Goal: Task Accomplishment & Management: Manage account settings

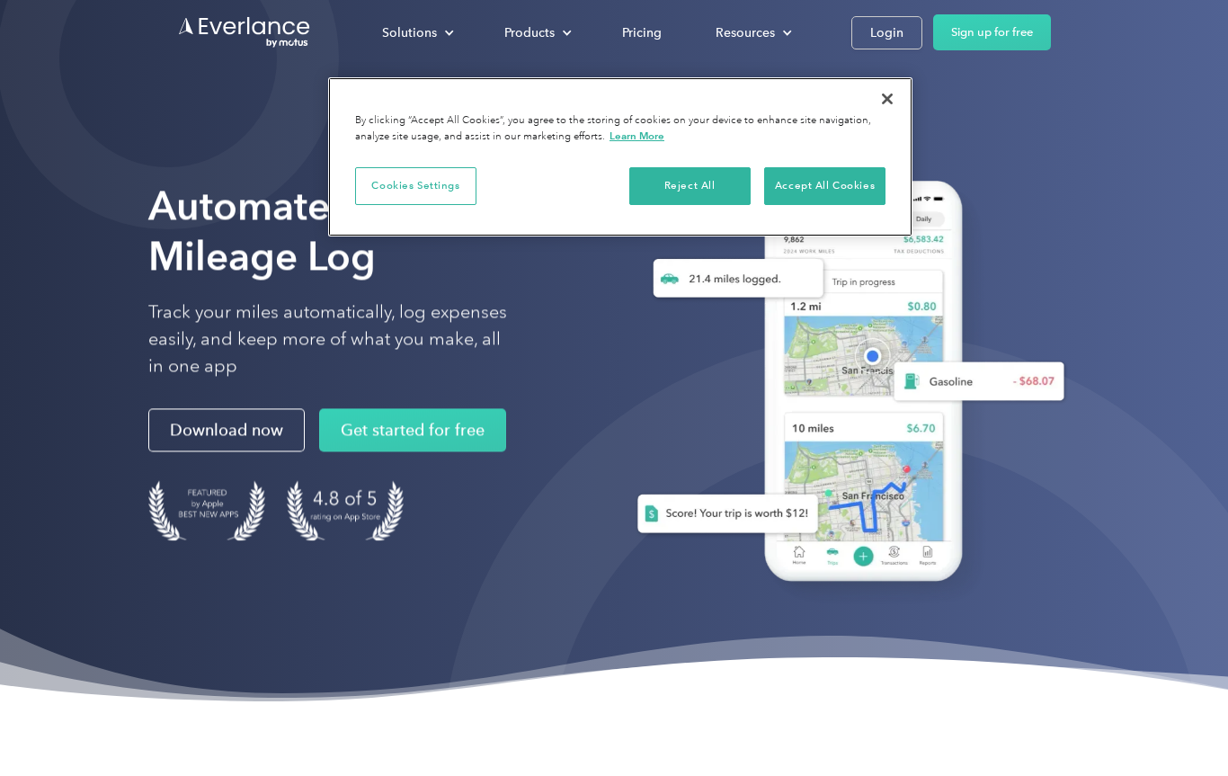
click at [836, 198] on button "Accept All Cookies" at bounding box center [824, 186] width 121 height 38
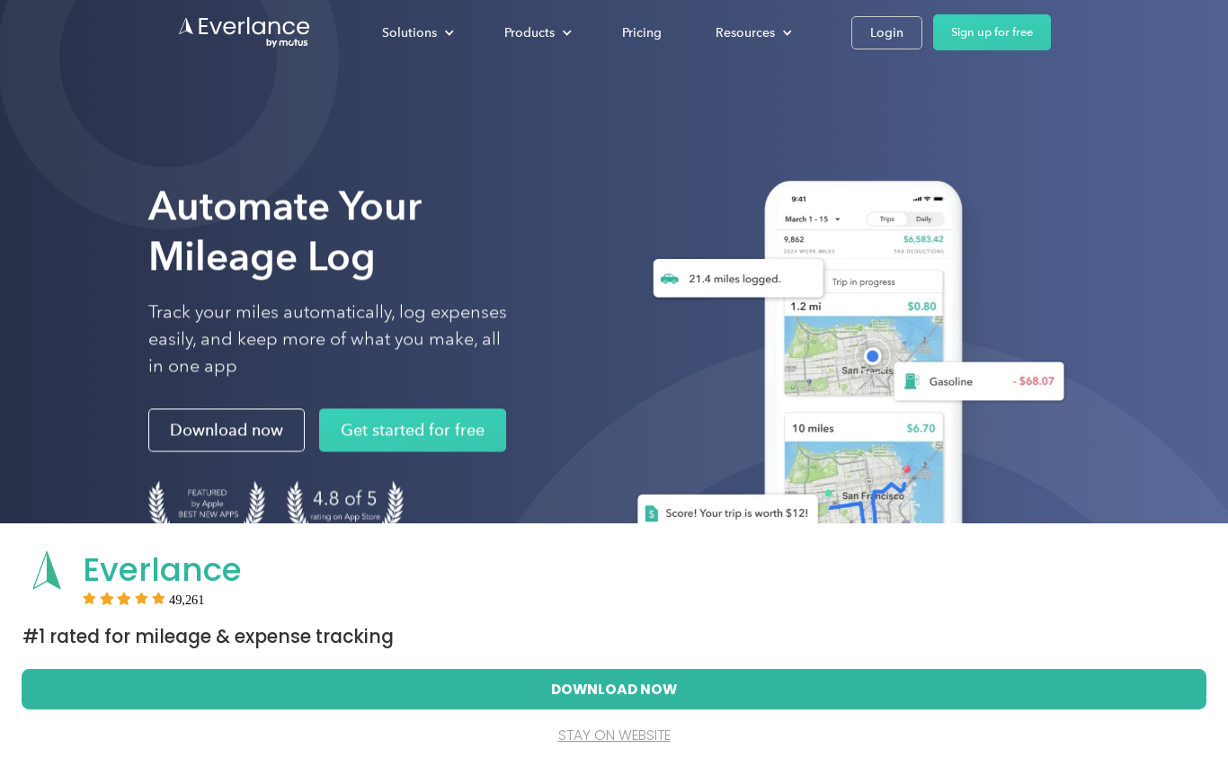
click at [637, 735] on button "stay on website" at bounding box center [613, 736] width 1129 height 40
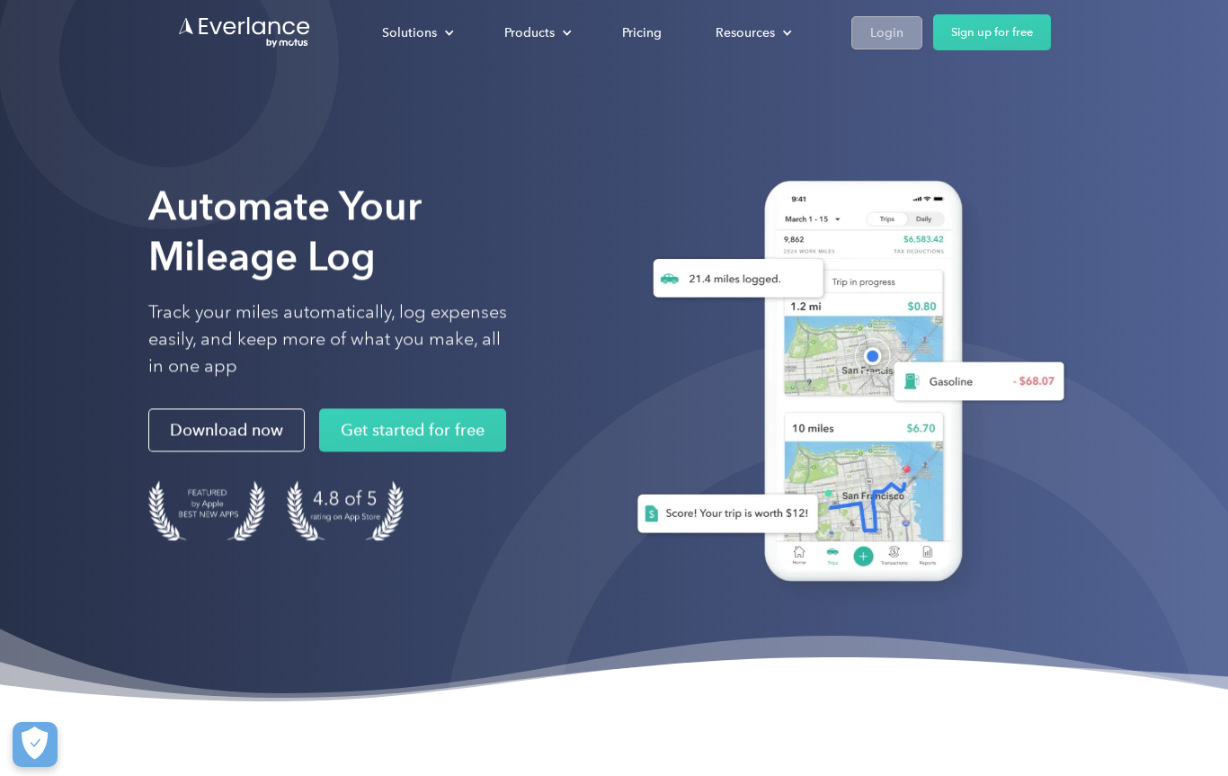
click at [887, 41] on div "Login" at bounding box center [886, 33] width 33 height 22
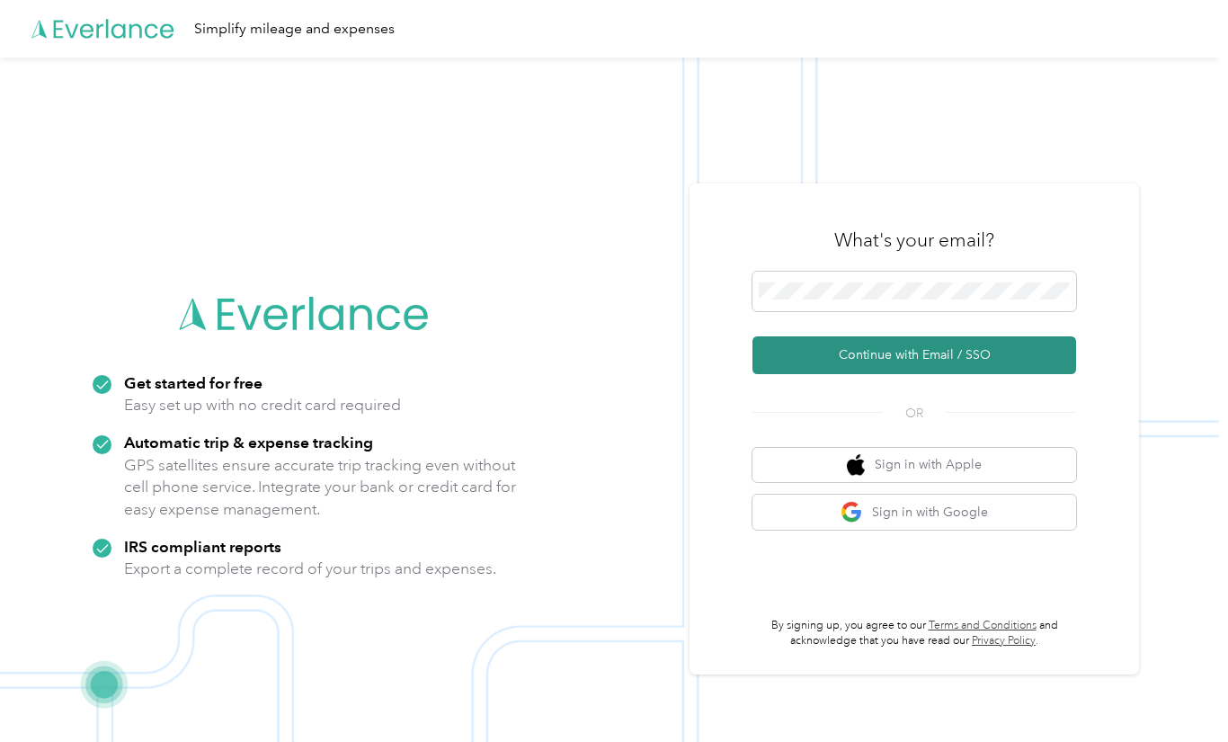
click at [1020, 357] on button "Continue with Email / SSO" at bounding box center [914, 355] width 324 height 38
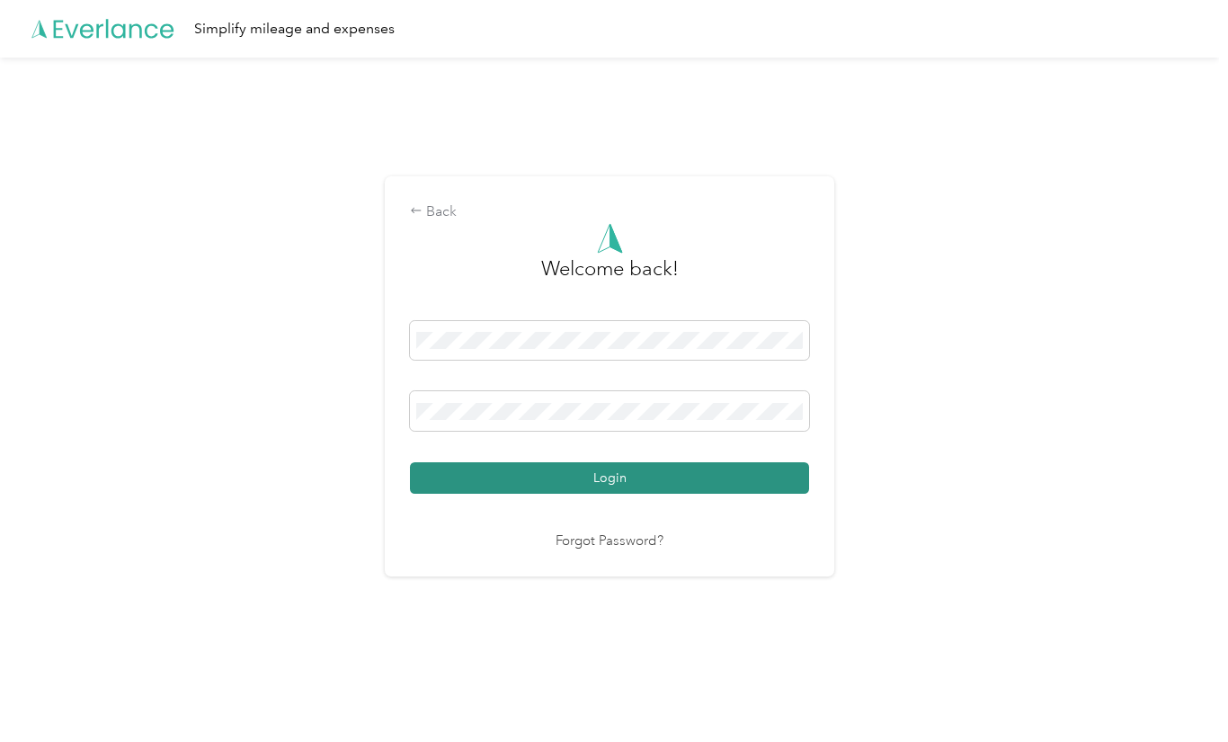
click at [698, 475] on button "Login" at bounding box center [609, 477] width 399 height 31
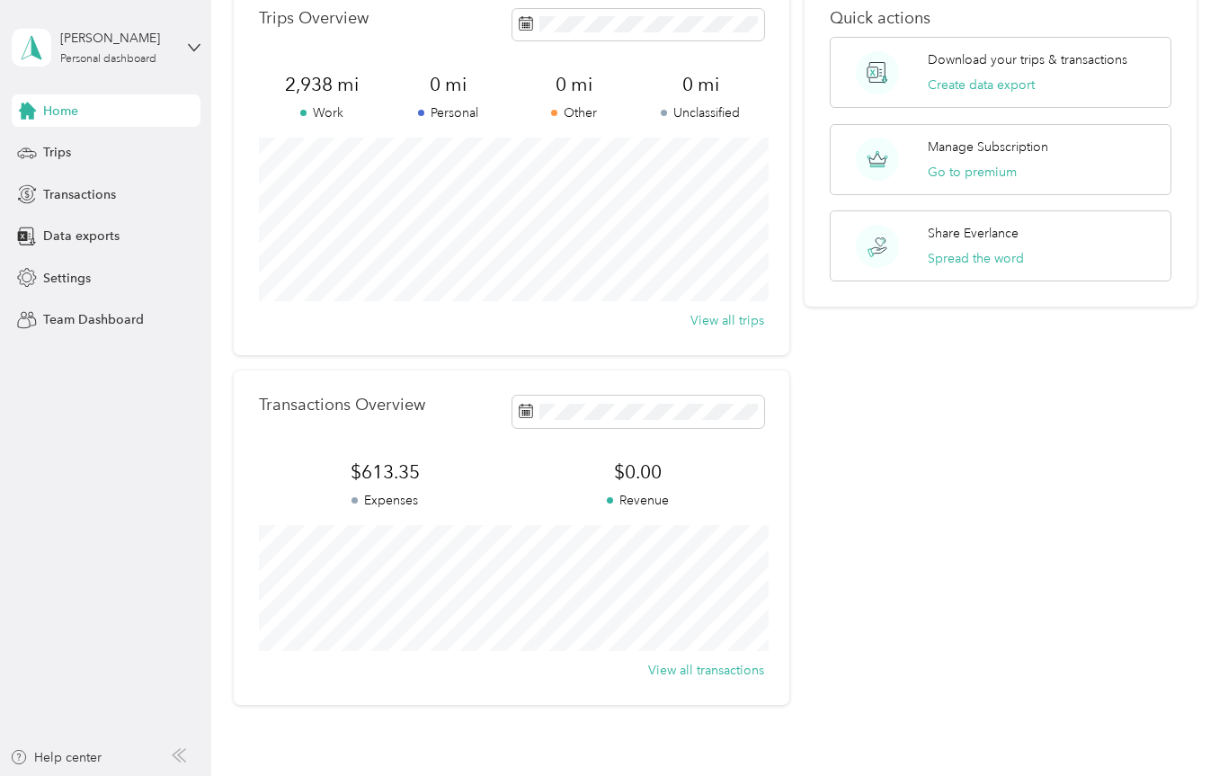
scroll to position [101, 0]
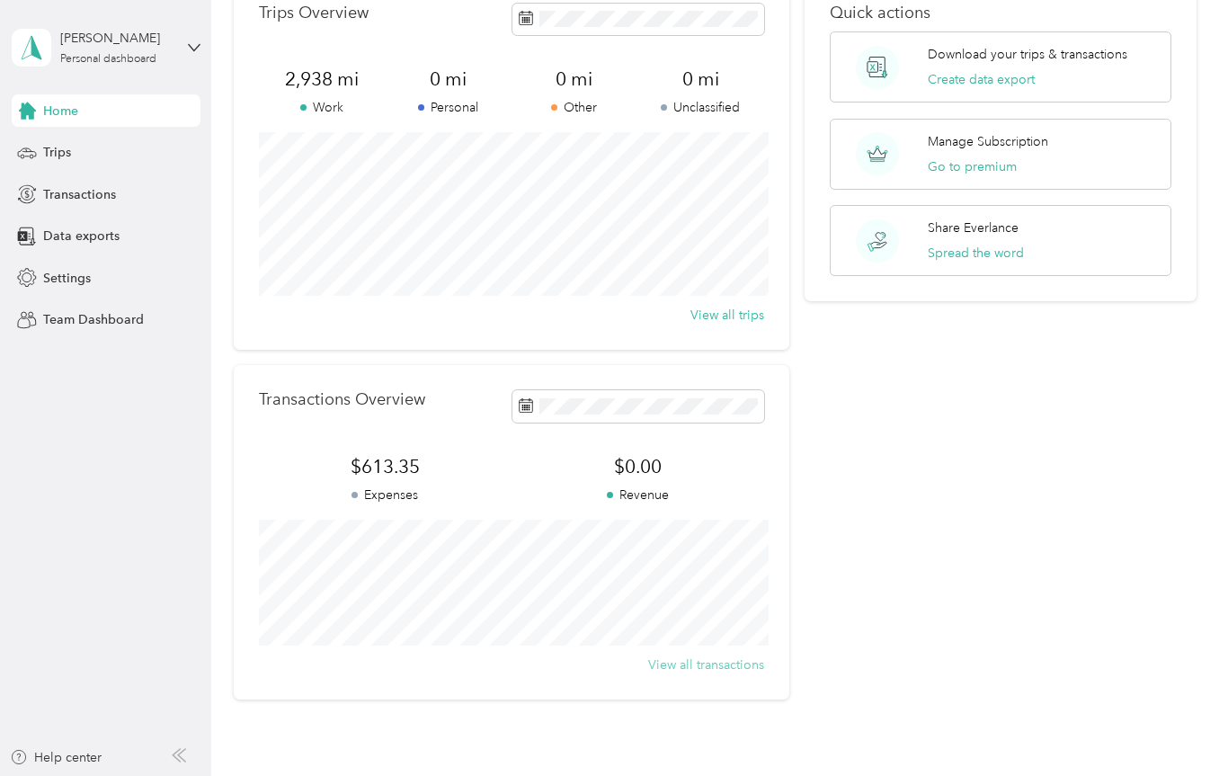
click at [730, 664] on button "View all transactions" at bounding box center [706, 664] width 116 height 19
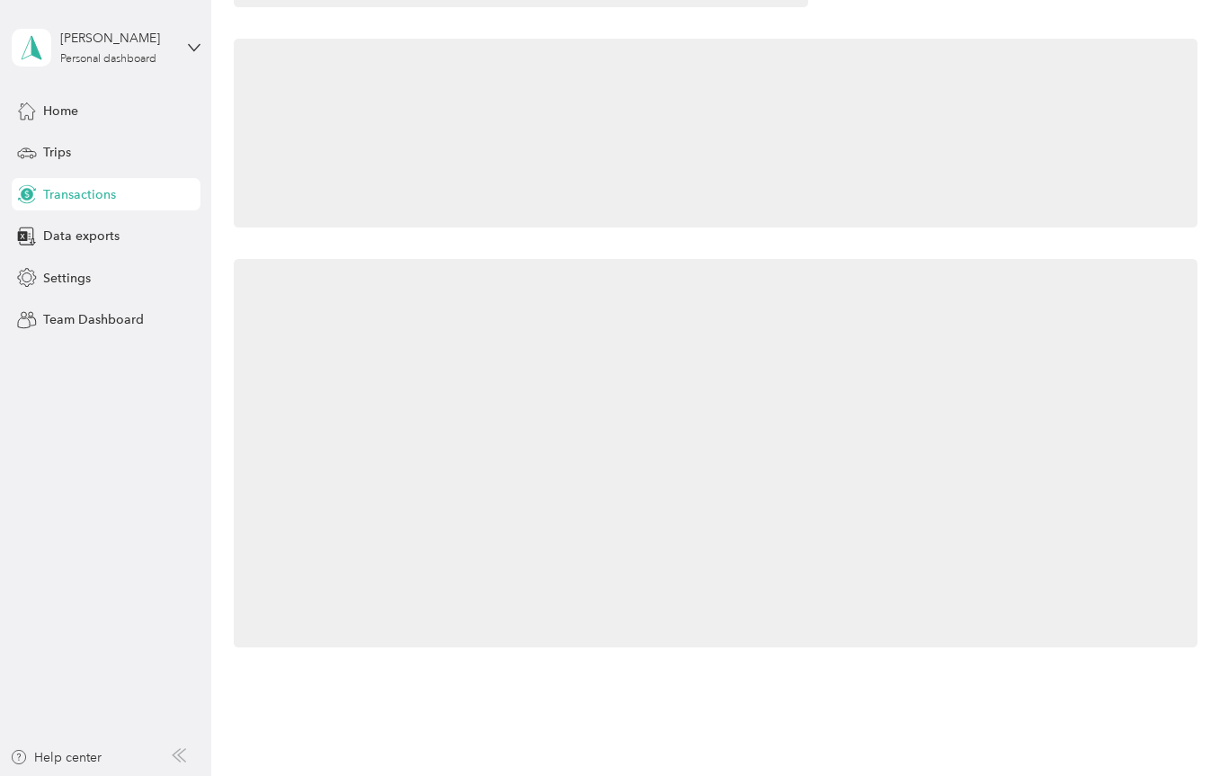
scroll to position [87, 0]
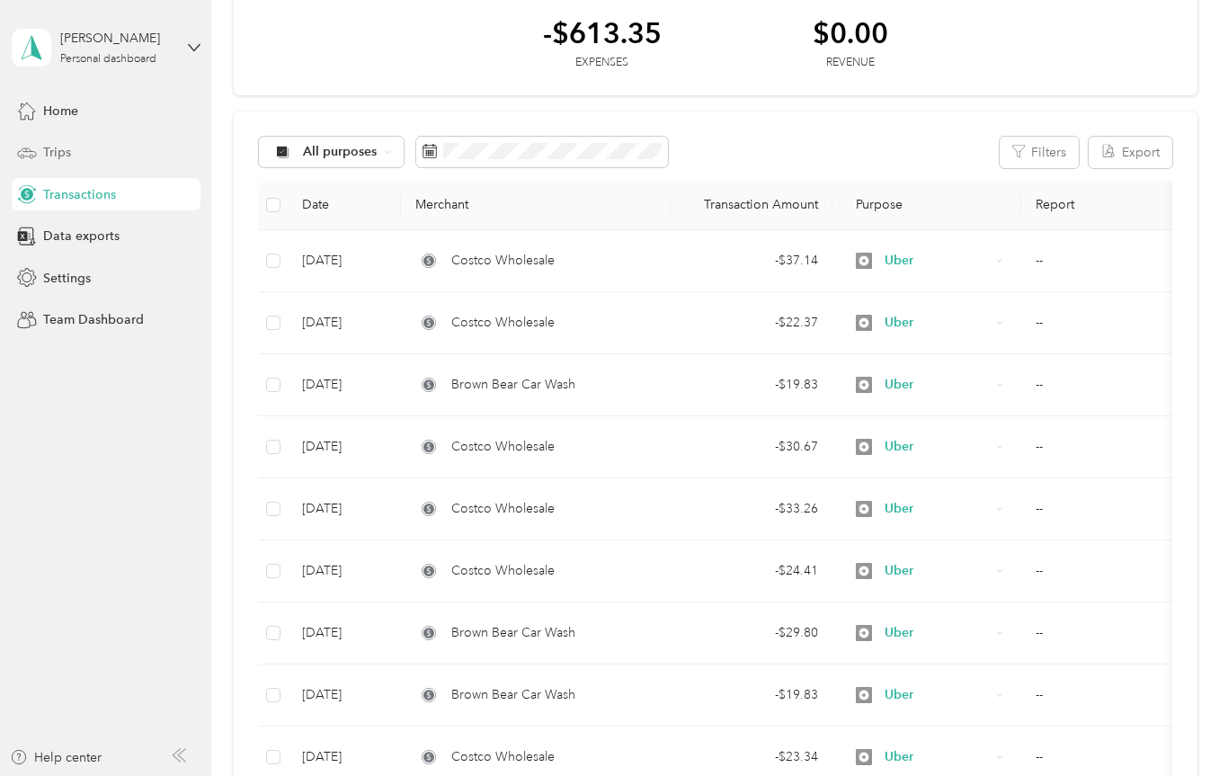
click at [54, 158] on span "Trips" at bounding box center [57, 152] width 28 height 19
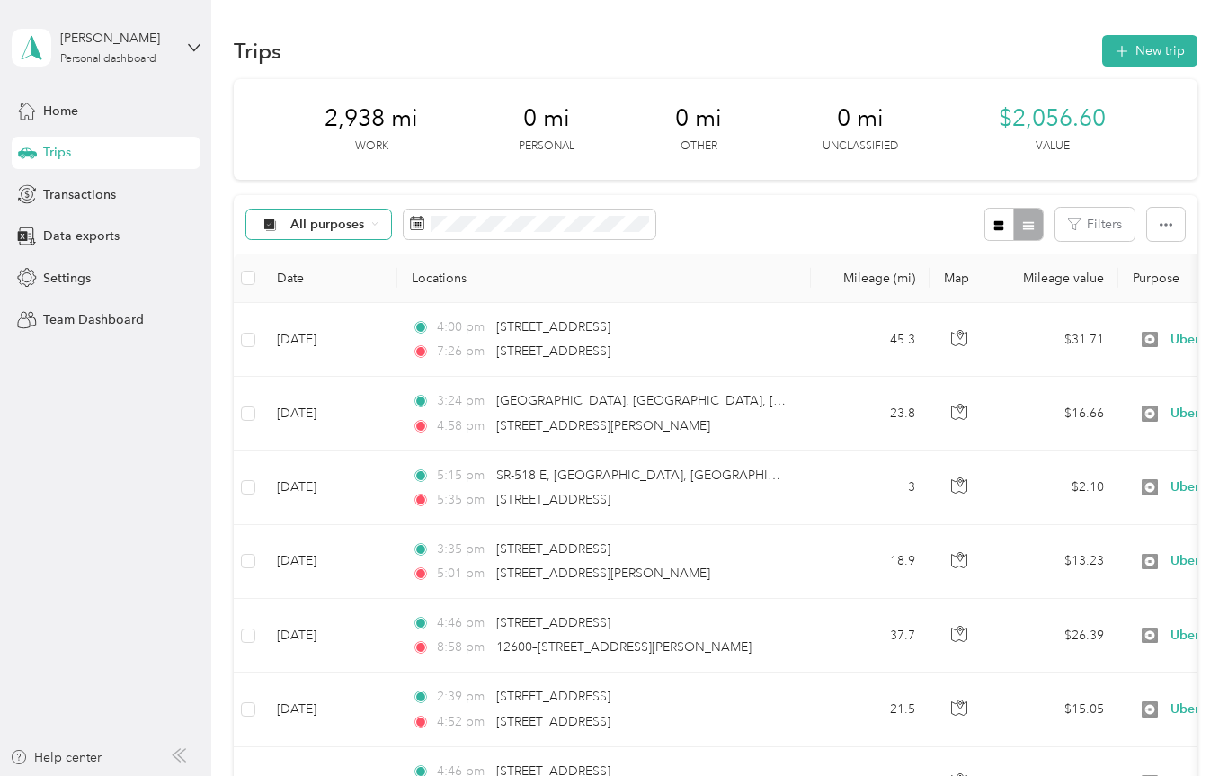
click at [358, 225] on span "All purposes" at bounding box center [327, 224] width 75 height 13
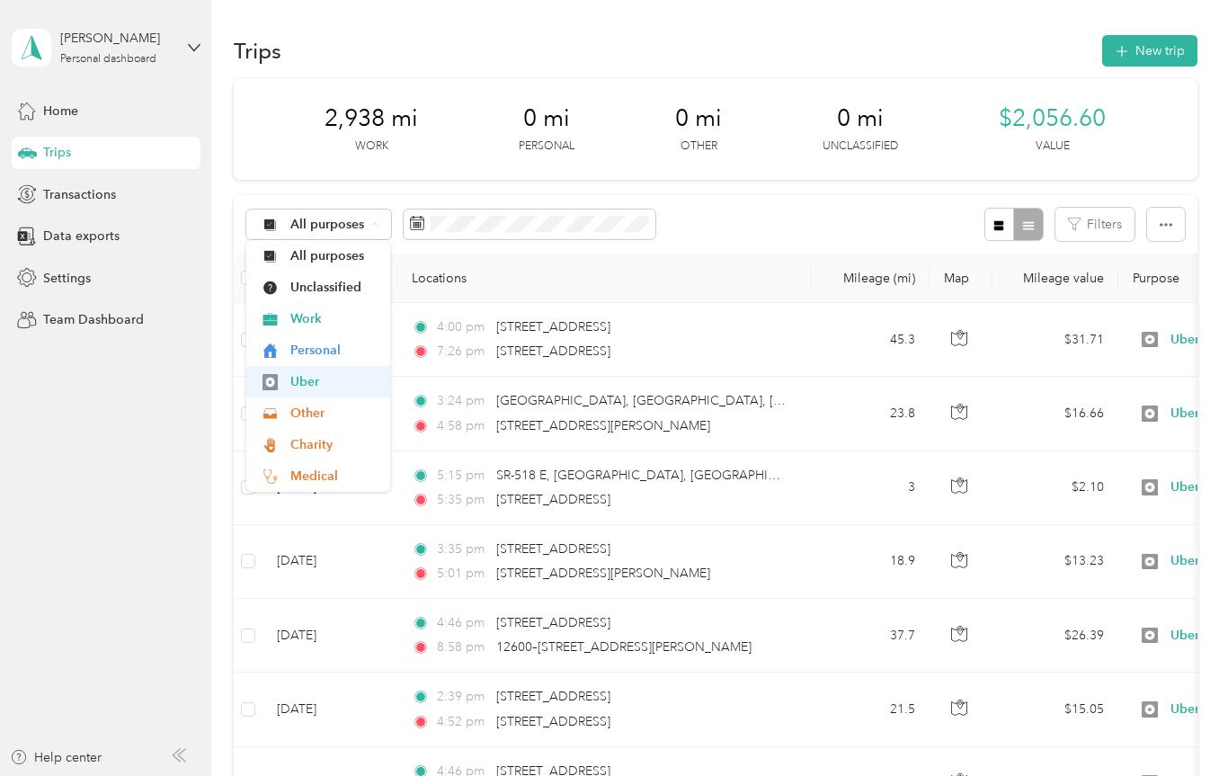
click at [299, 382] on span "Uber" at bounding box center [333, 381] width 87 height 19
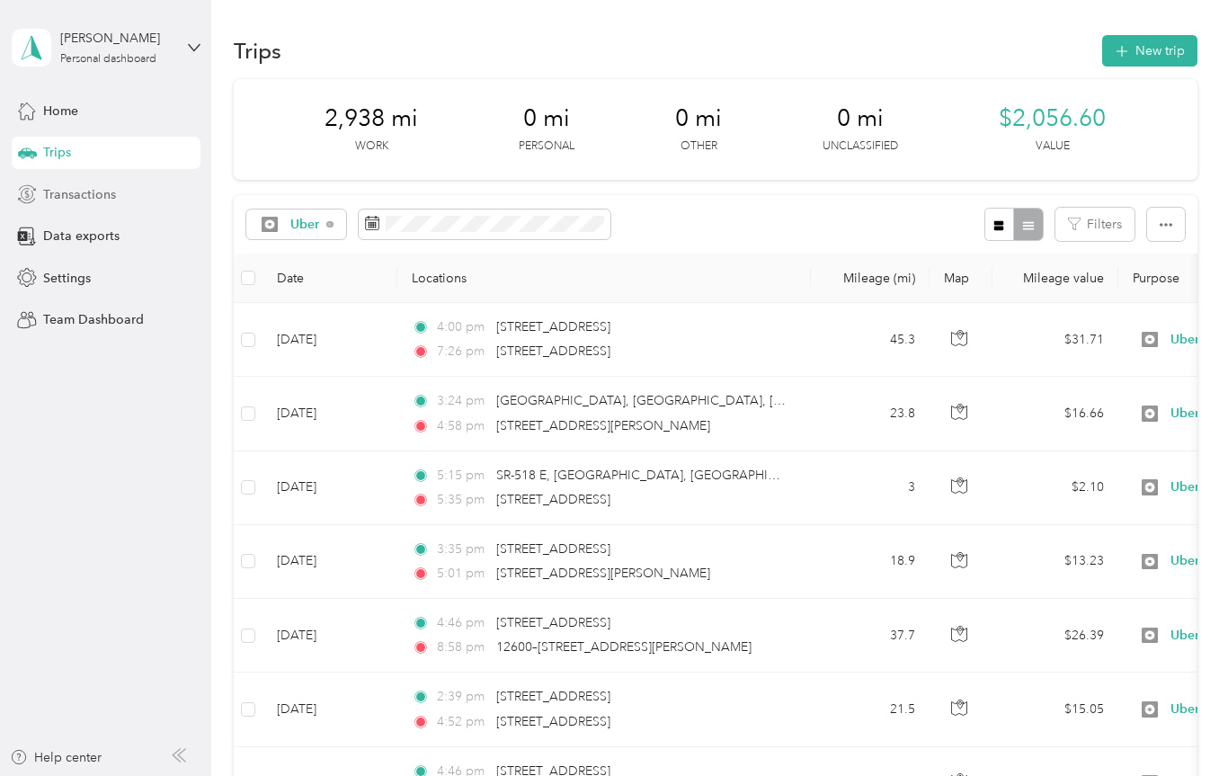
click at [68, 196] on span "Transactions" at bounding box center [79, 194] width 73 height 19
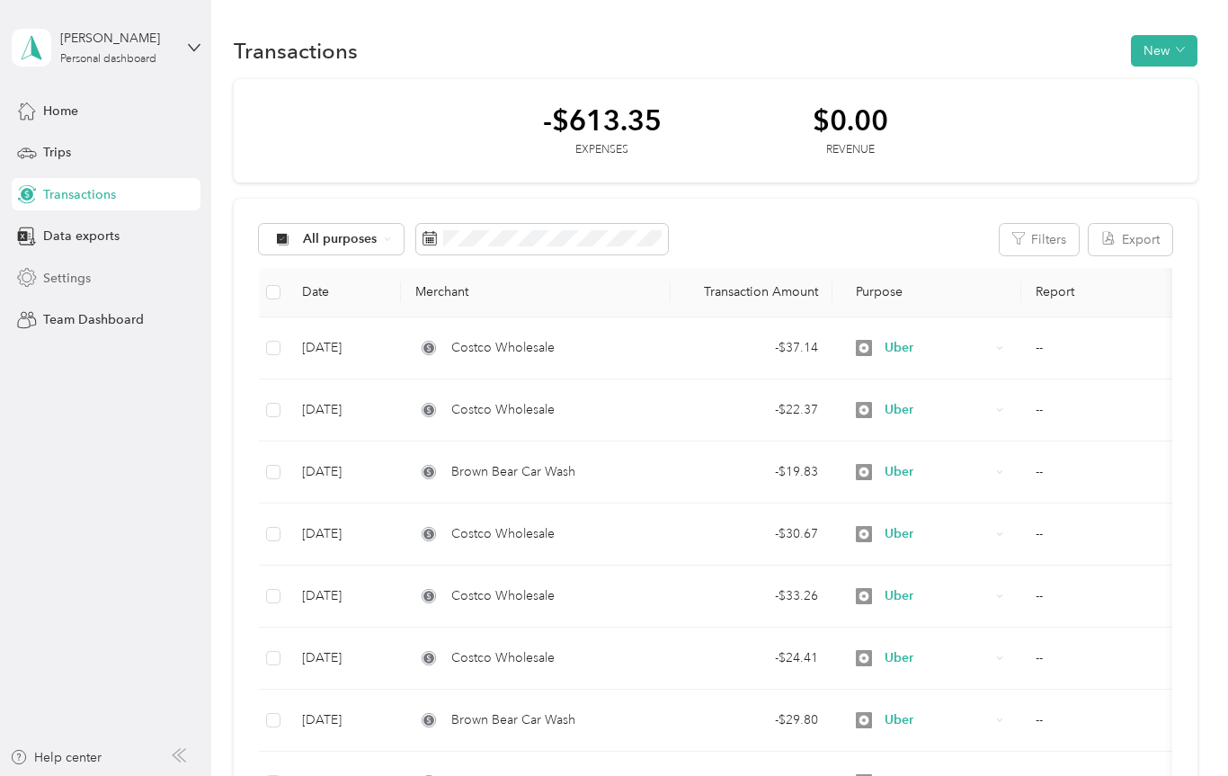
click at [59, 283] on span "Settings" at bounding box center [67, 278] width 48 height 19
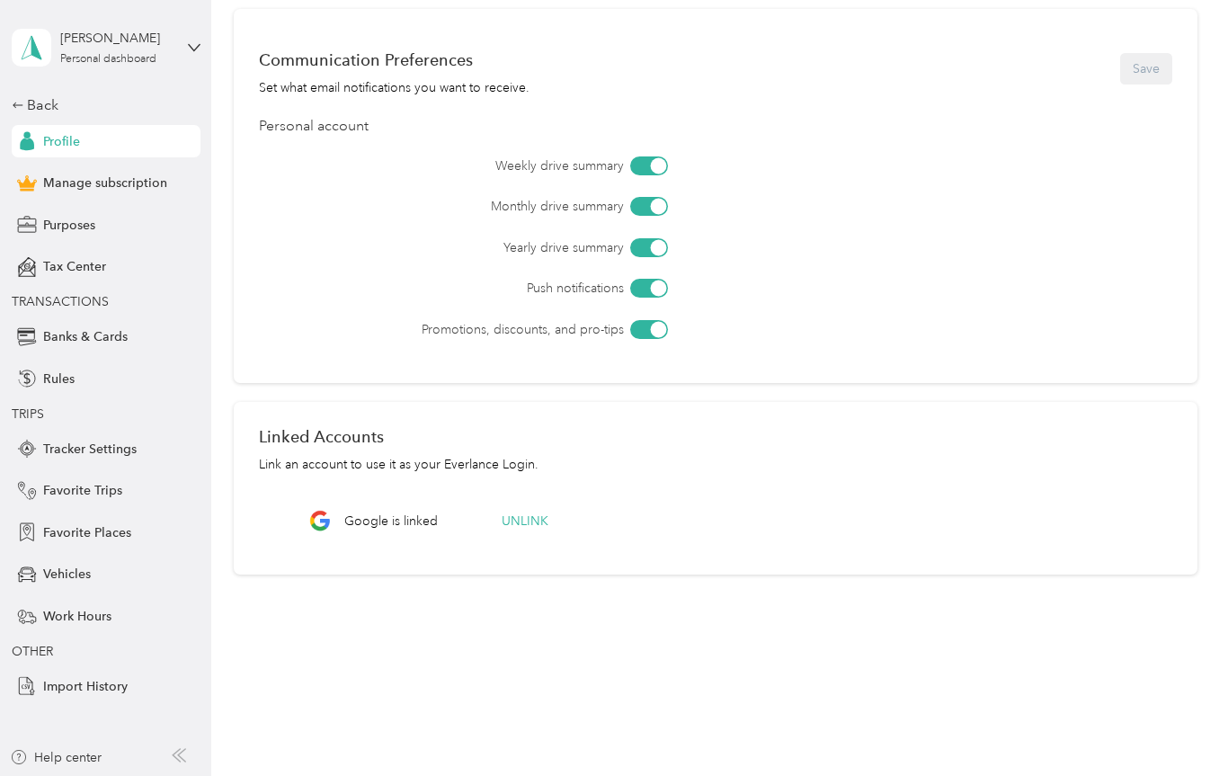
scroll to position [525, 0]
click at [58, 151] on div "Profile" at bounding box center [106, 141] width 189 height 32
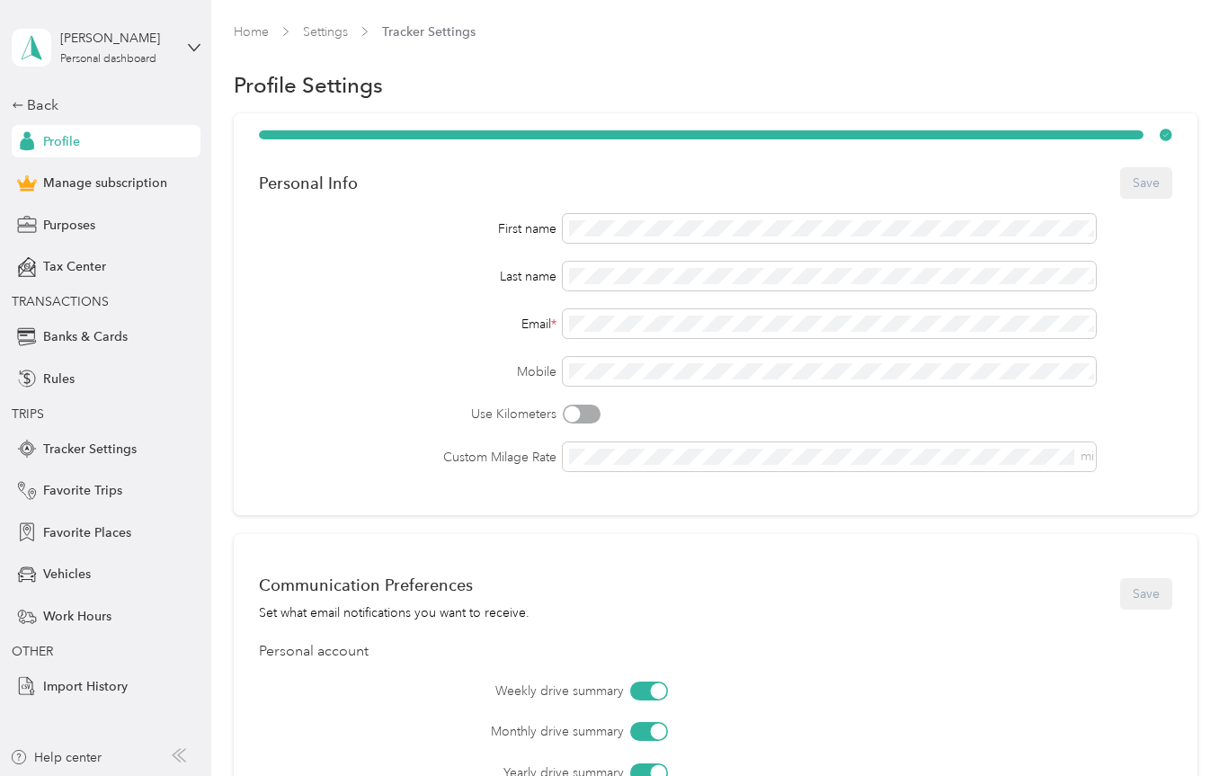
scroll to position [0, 0]
click at [78, 236] on div "Purposes" at bounding box center [106, 225] width 189 height 32
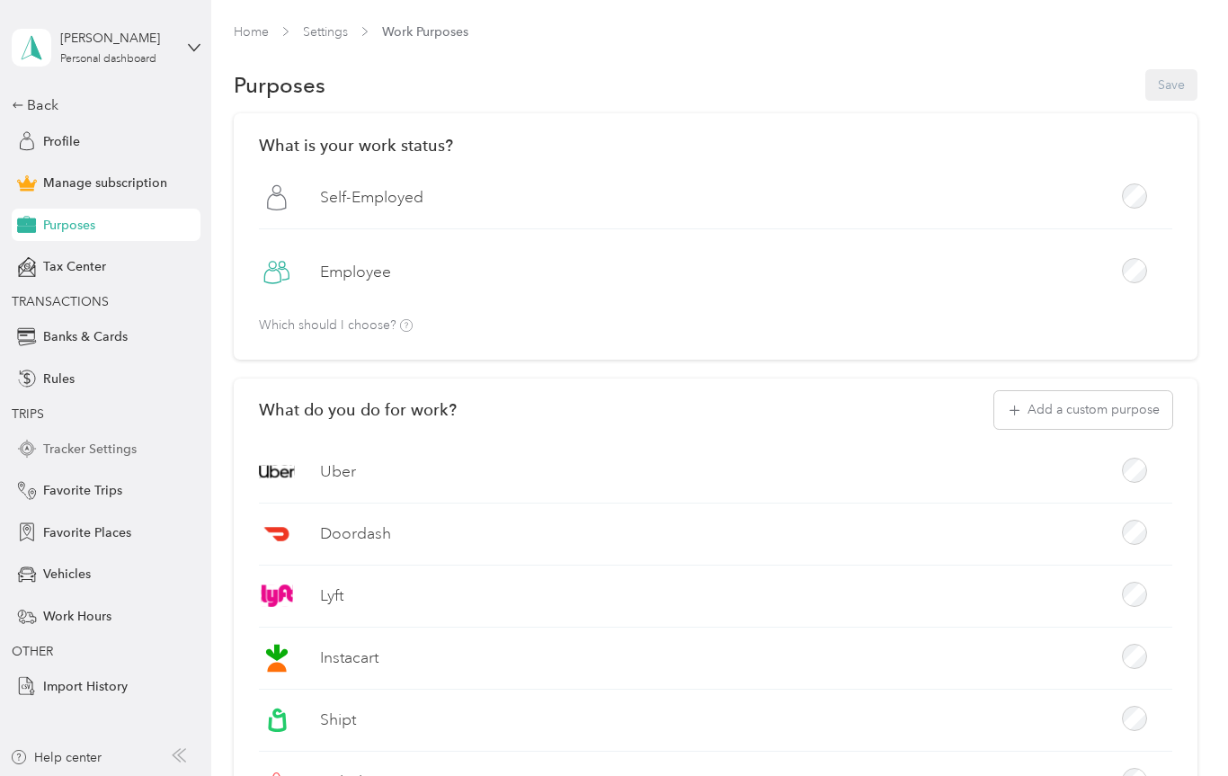
click at [102, 448] on span "Tracker Settings" at bounding box center [90, 449] width 94 height 19
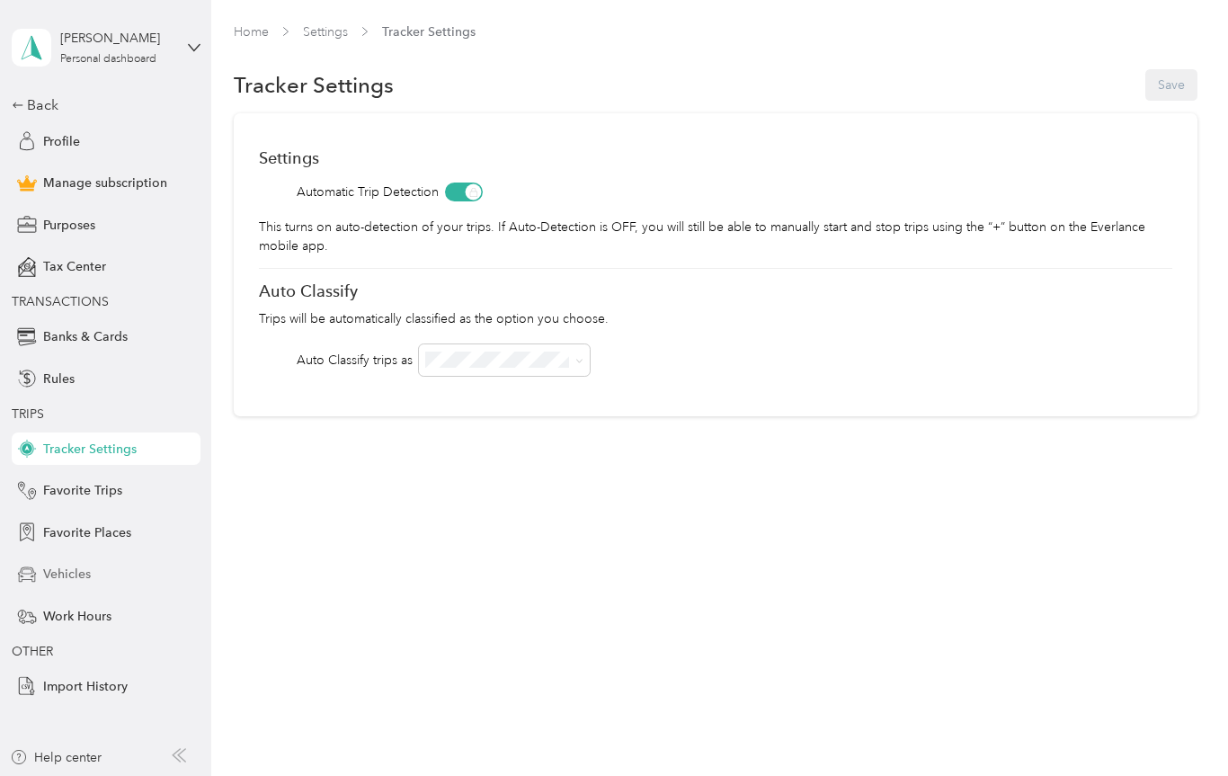
click at [84, 578] on span "Vehicles" at bounding box center [67, 574] width 48 height 19
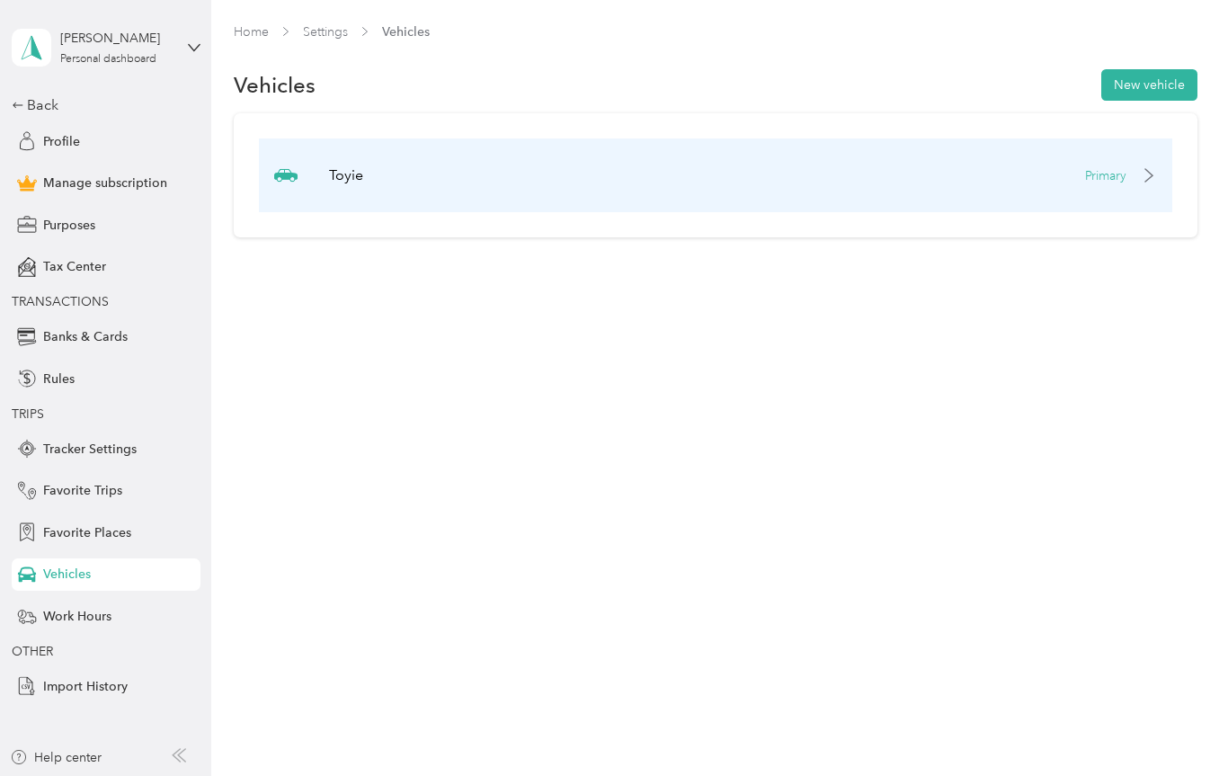
click at [1143, 184] on div "Primary" at bounding box center [1121, 175] width 72 height 19
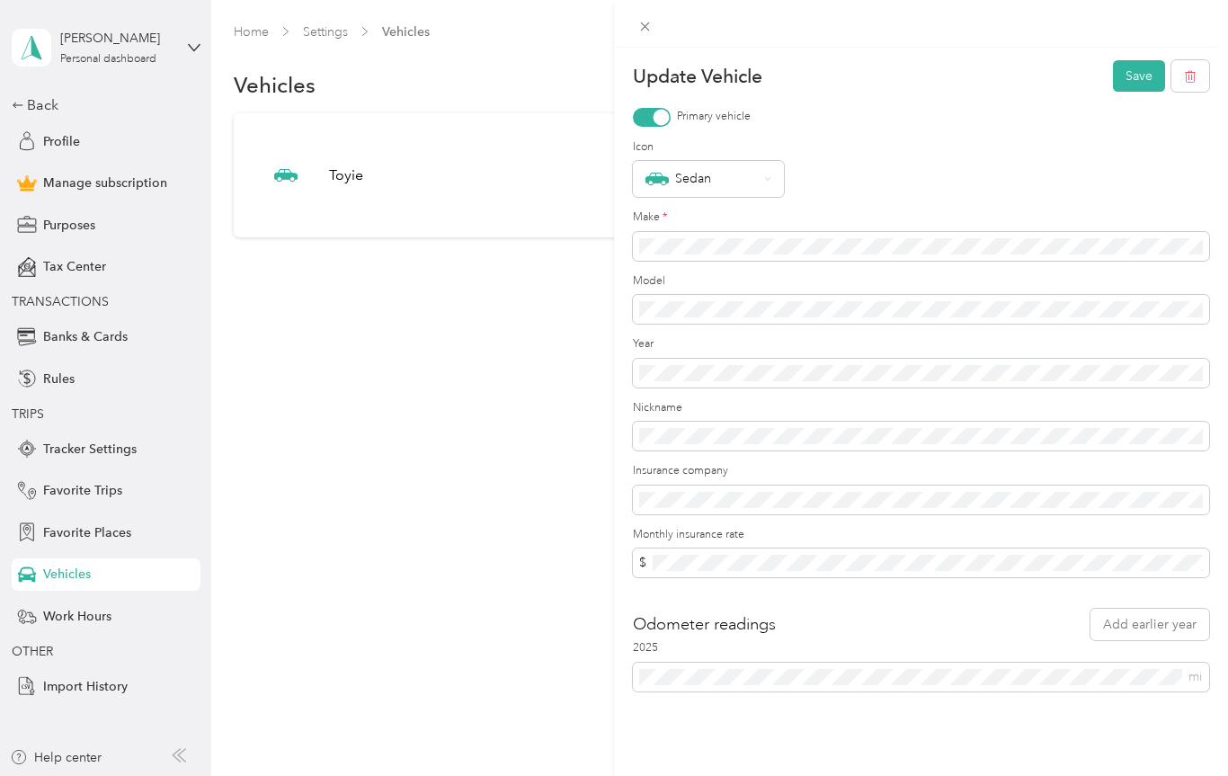
click at [68, 147] on div "Update Vehicle Save Primary vehicle Icon Sedan Make * Model Year Nickname Insur…" at bounding box center [614, 388] width 1228 height 776
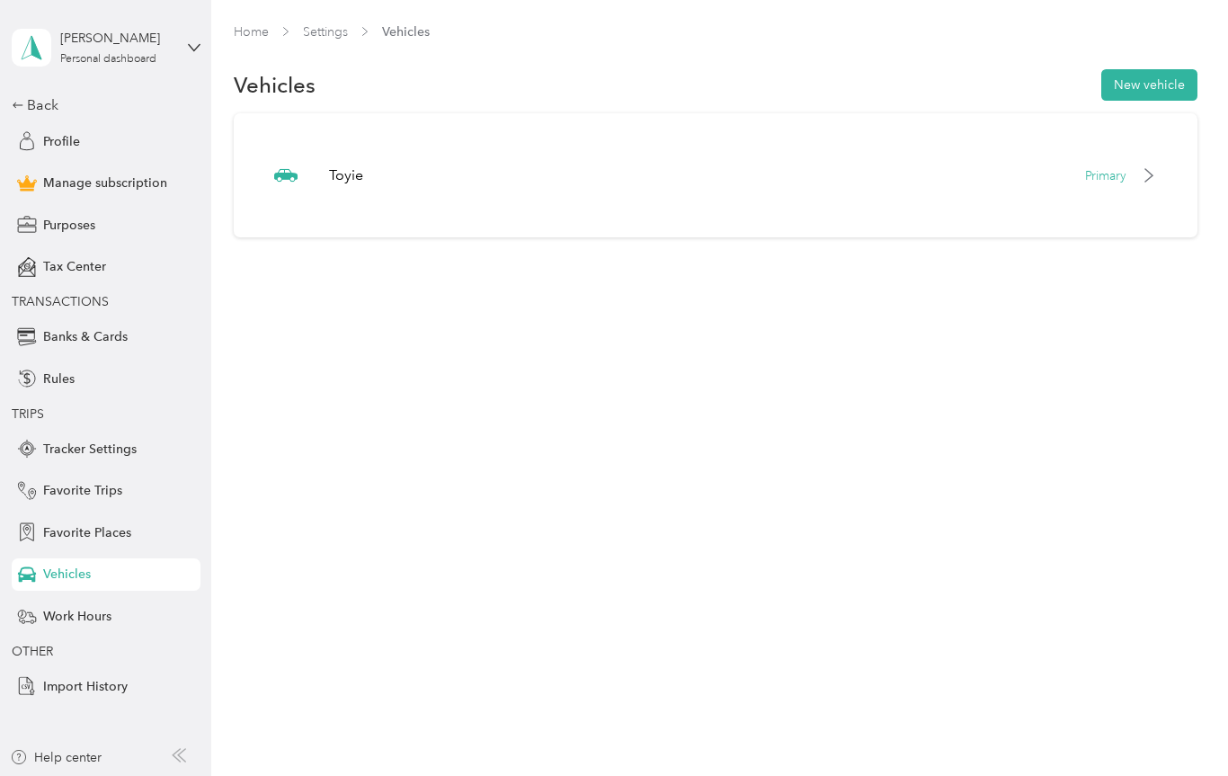
click at [193, 65] on div "[PERSON_NAME] Personal dashboard" at bounding box center [106, 47] width 189 height 63
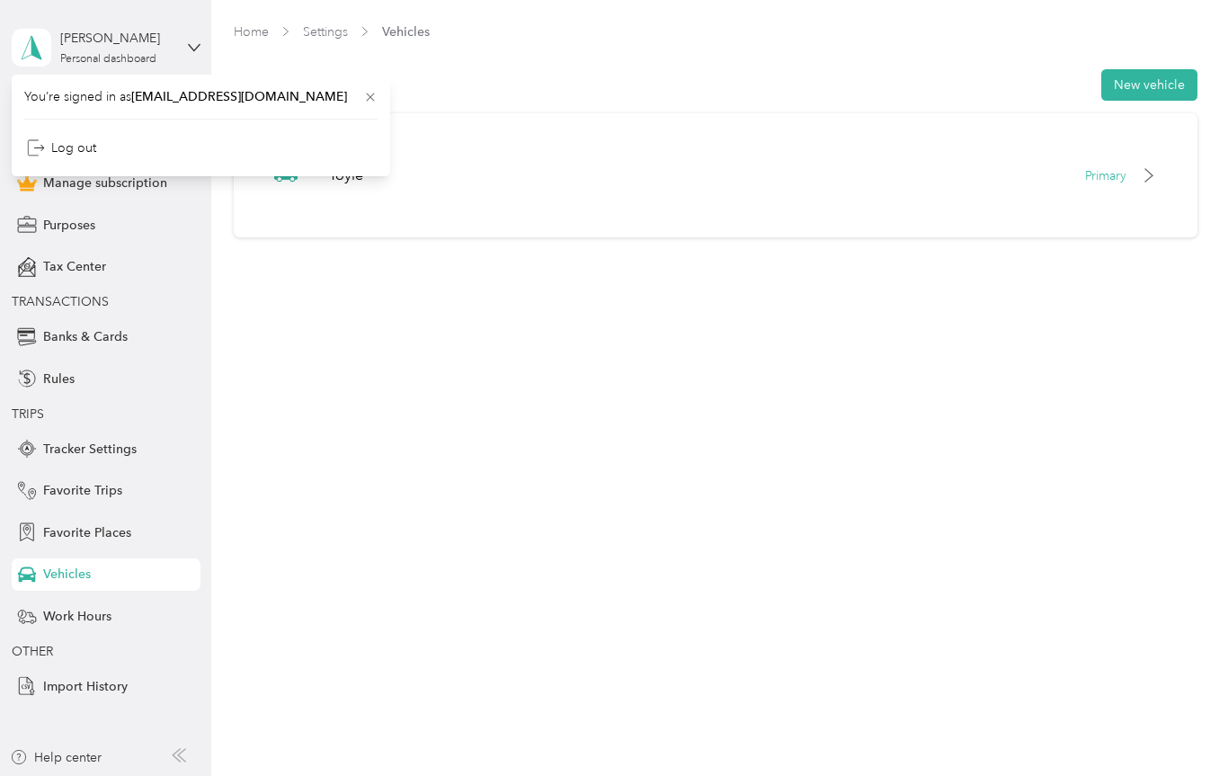
click at [463, 93] on div "Vehicles New vehicle" at bounding box center [716, 86] width 964 height 38
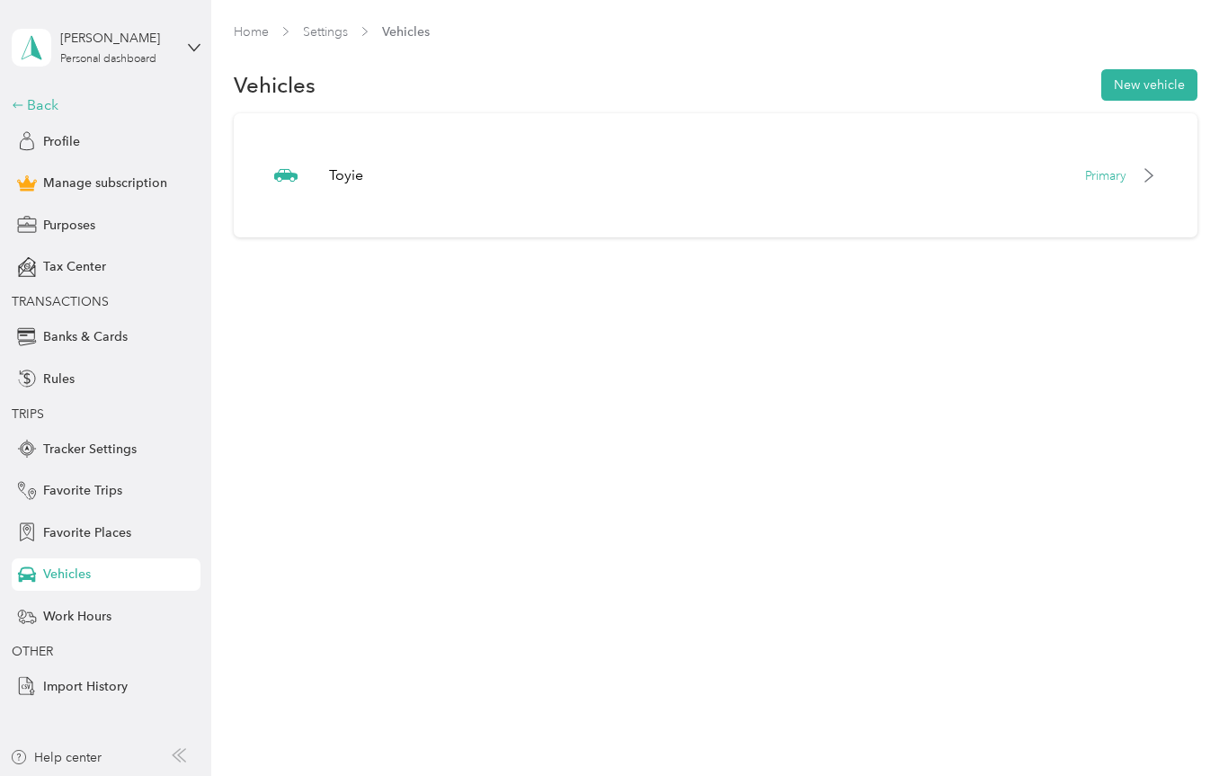
click at [25, 109] on div "Back" at bounding box center [102, 105] width 180 height 22
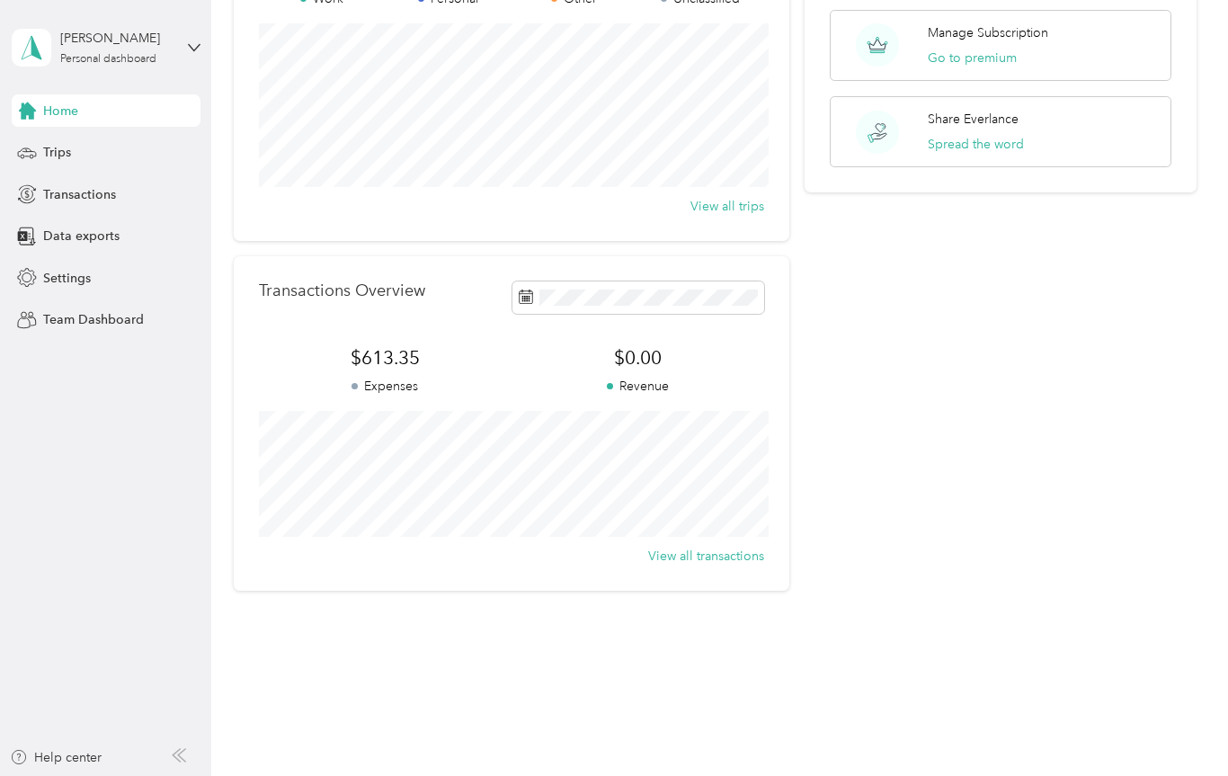
scroll to position [209, 0]
click at [715, 565] on button "View all transactions" at bounding box center [706, 556] width 116 height 19
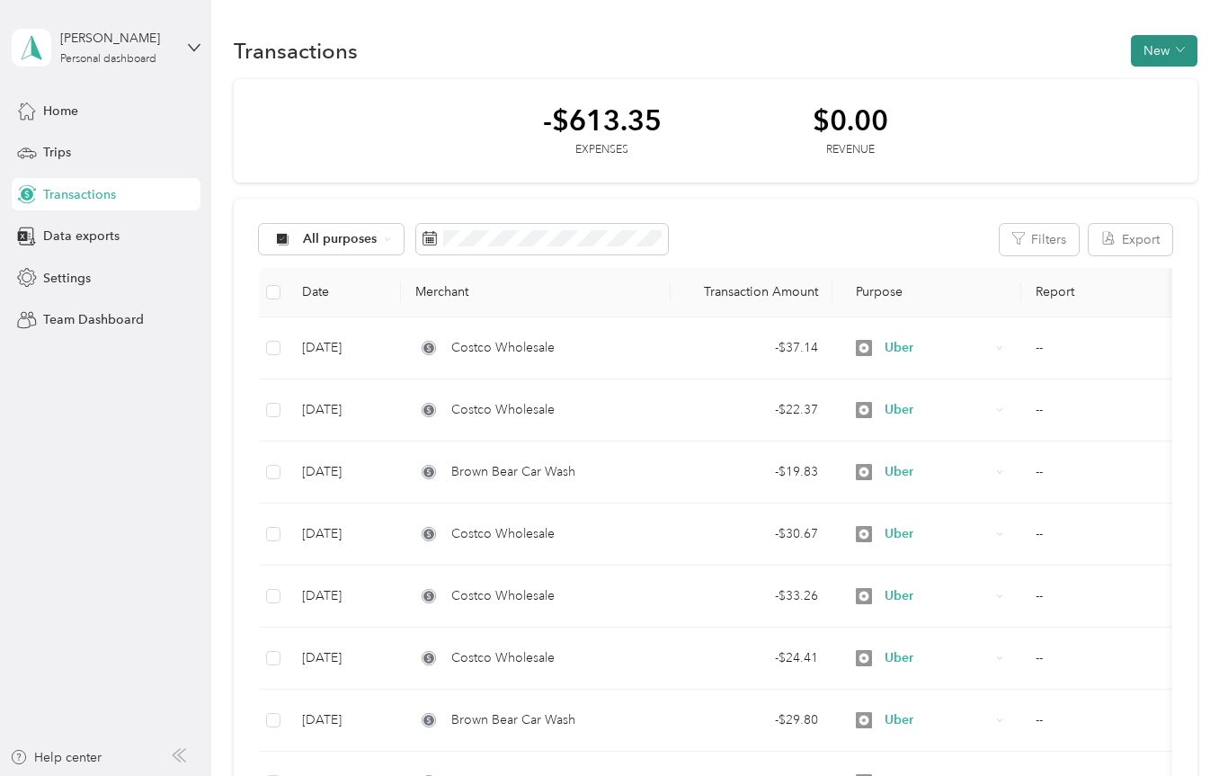
click at [1185, 53] on icon "button" at bounding box center [1180, 49] width 9 height 9
click at [1027, 40] on div "Transactions New" at bounding box center [716, 50] width 964 height 38
click at [186, 49] on div "[PERSON_NAME] Personal dashboard" at bounding box center [106, 47] width 189 height 63
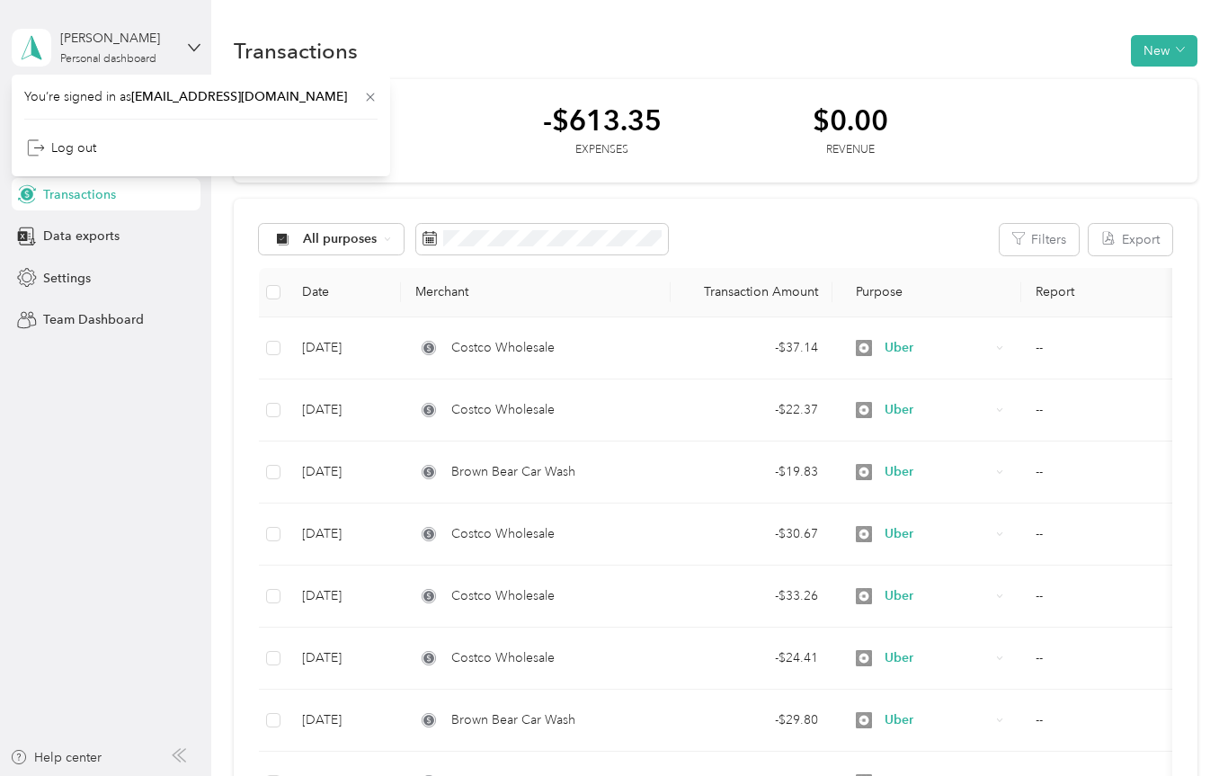
click at [476, 63] on div "Transactions New" at bounding box center [716, 50] width 964 height 38
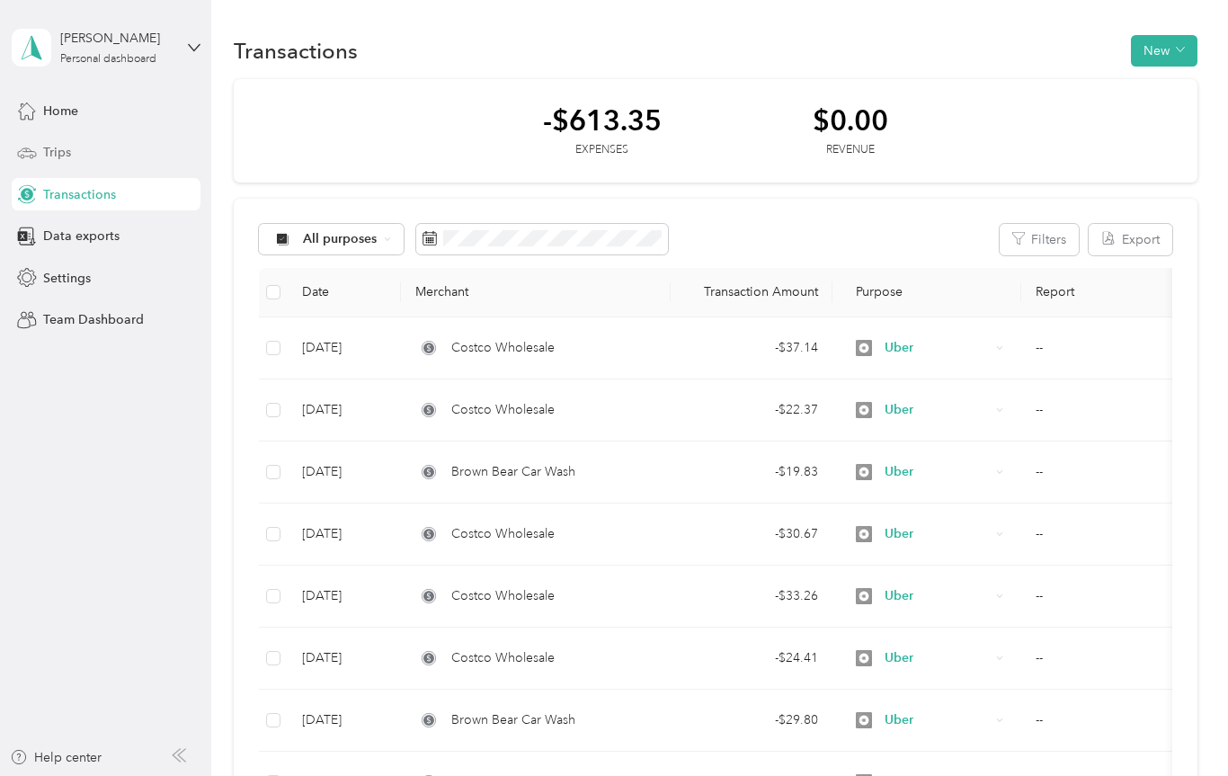
click at [49, 156] on span "Trips" at bounding box center [57, 152] width 28 height 19
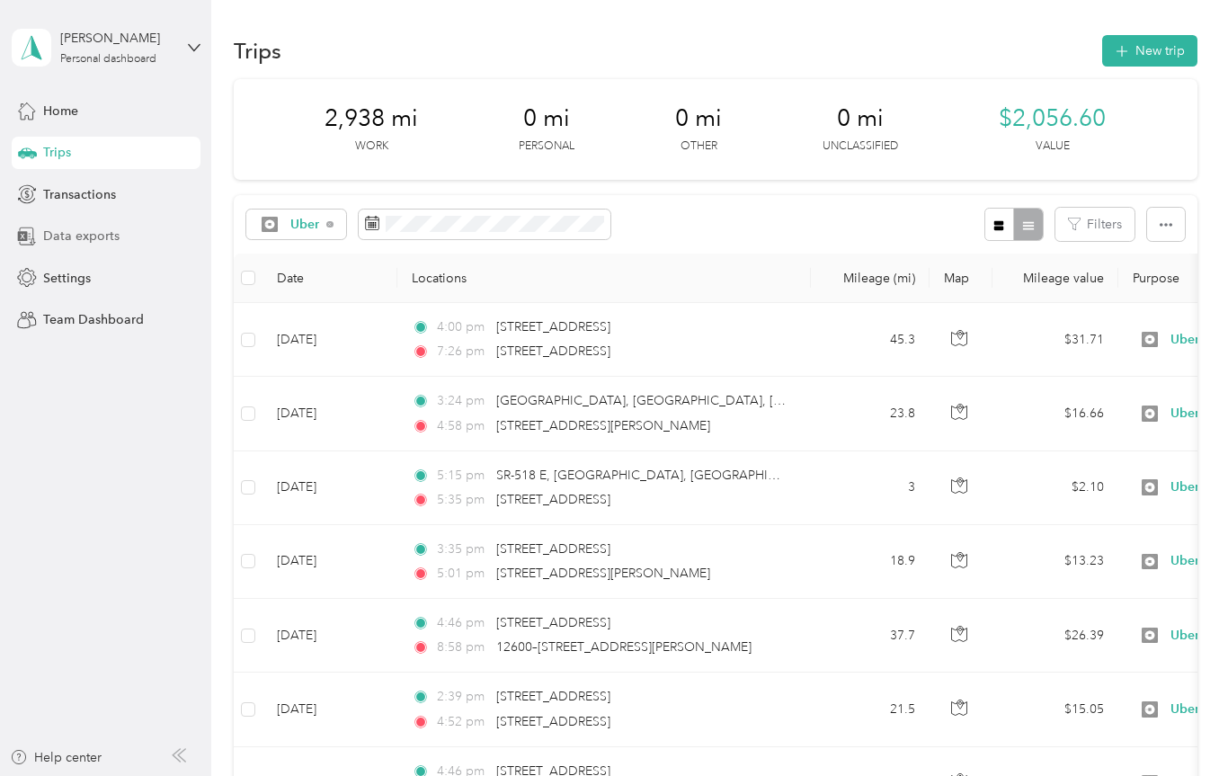
click at [80, 242] on span "Data exports" at bounding box center [81, 236] width 76 height 19
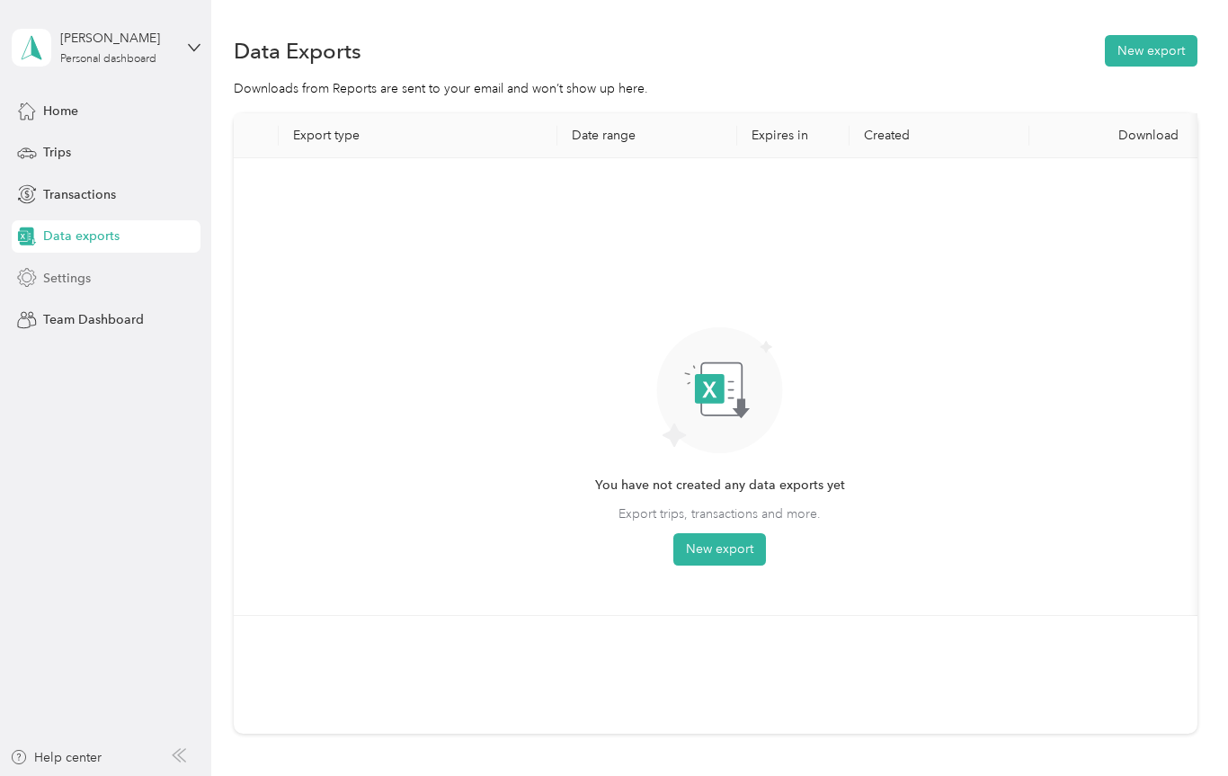
click at [63, 287] on span "Settings" at bounding box center [67, 278] width 48 height 19
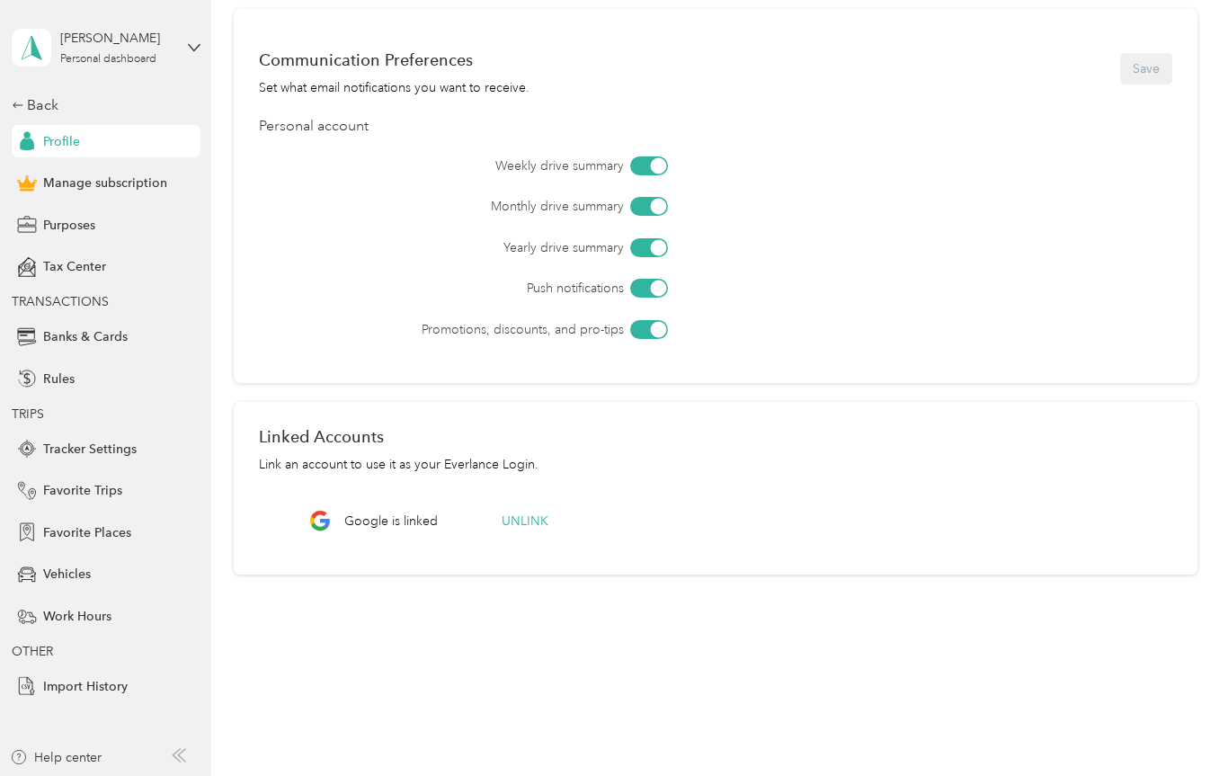
scroll to position [525, 0]
click at [58, 571] on span "Vehicles" at bounding box center [67, 574] width 48 height 19
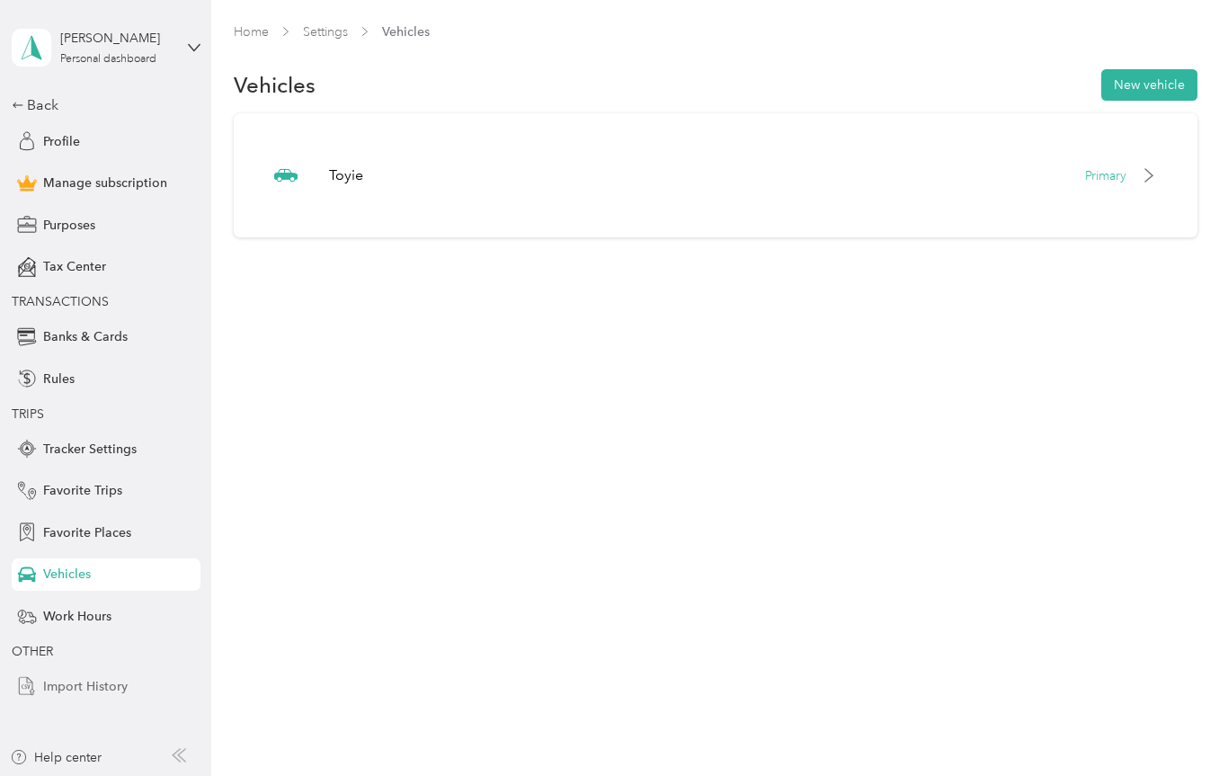
click at [80, 679] on span "Import History" at bounding box center [85, 686] width 85 height 19
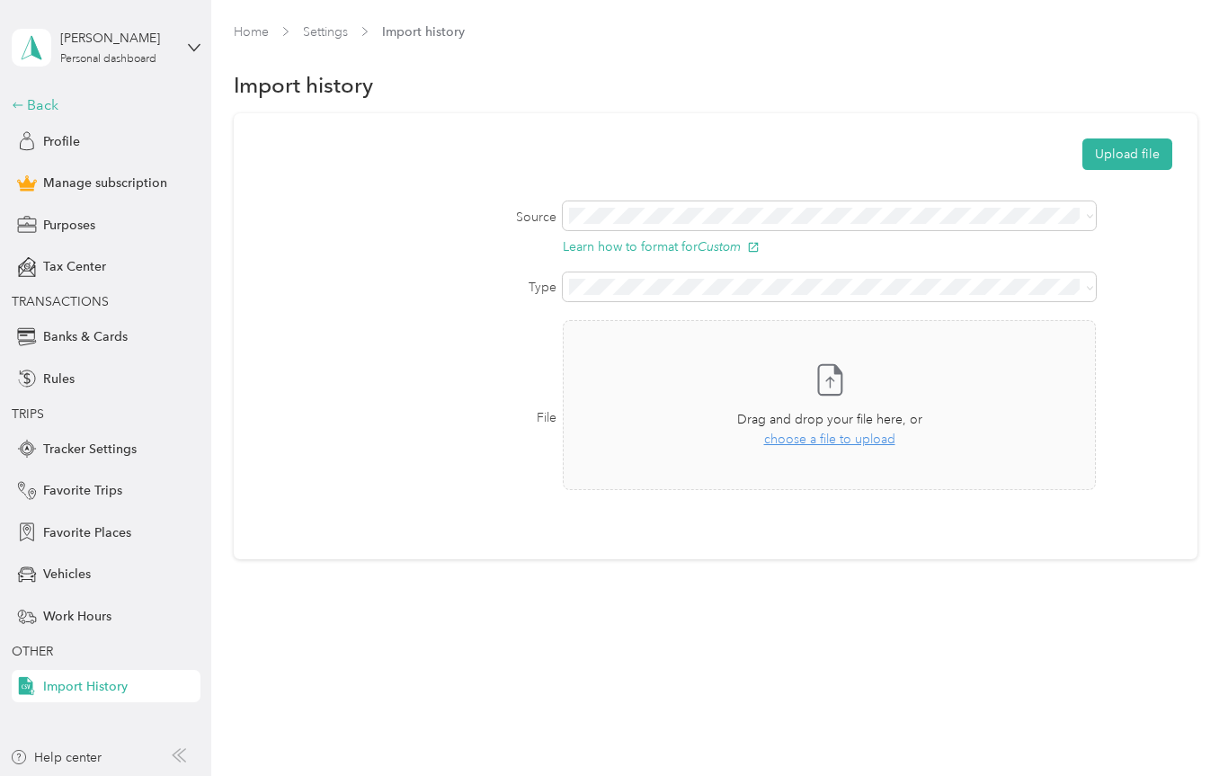
click at [40, 111] on div "Back" at bounding box center [102, 105] width 180 height 22
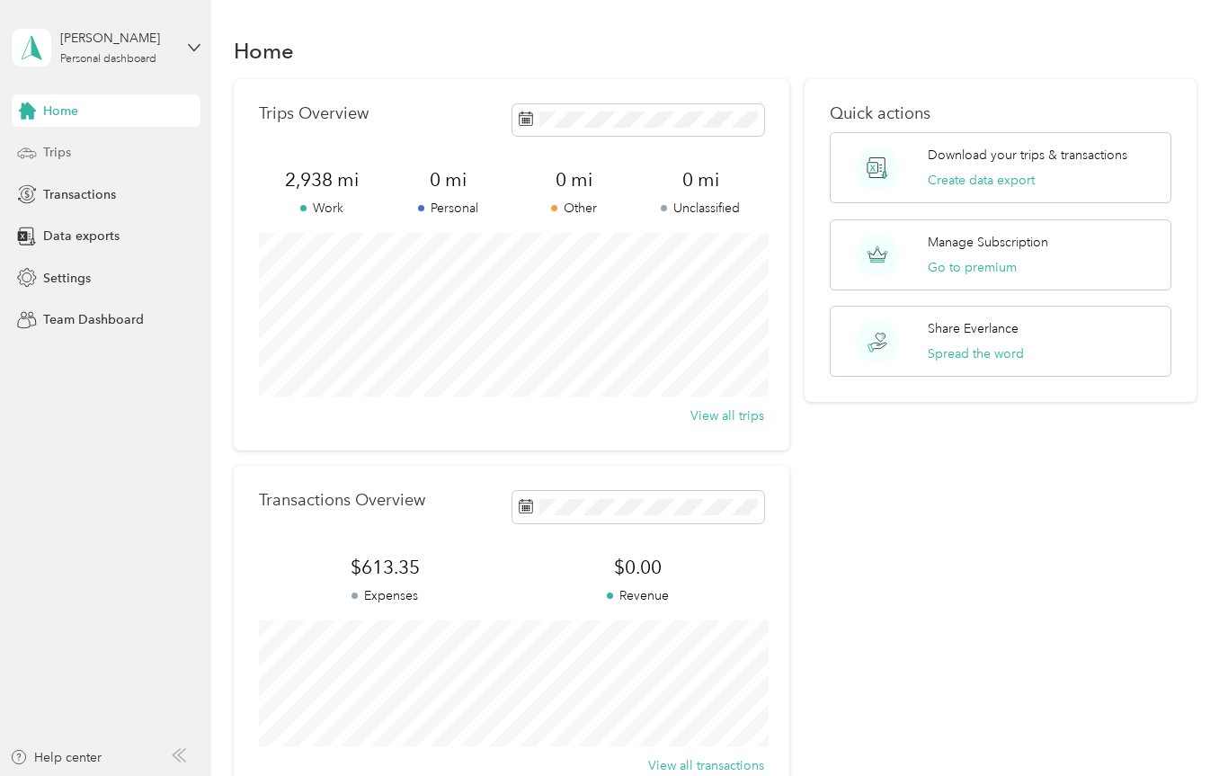
click at [59, 160] on span "Trips" at bounding box center [57, 152] width 28 height 19
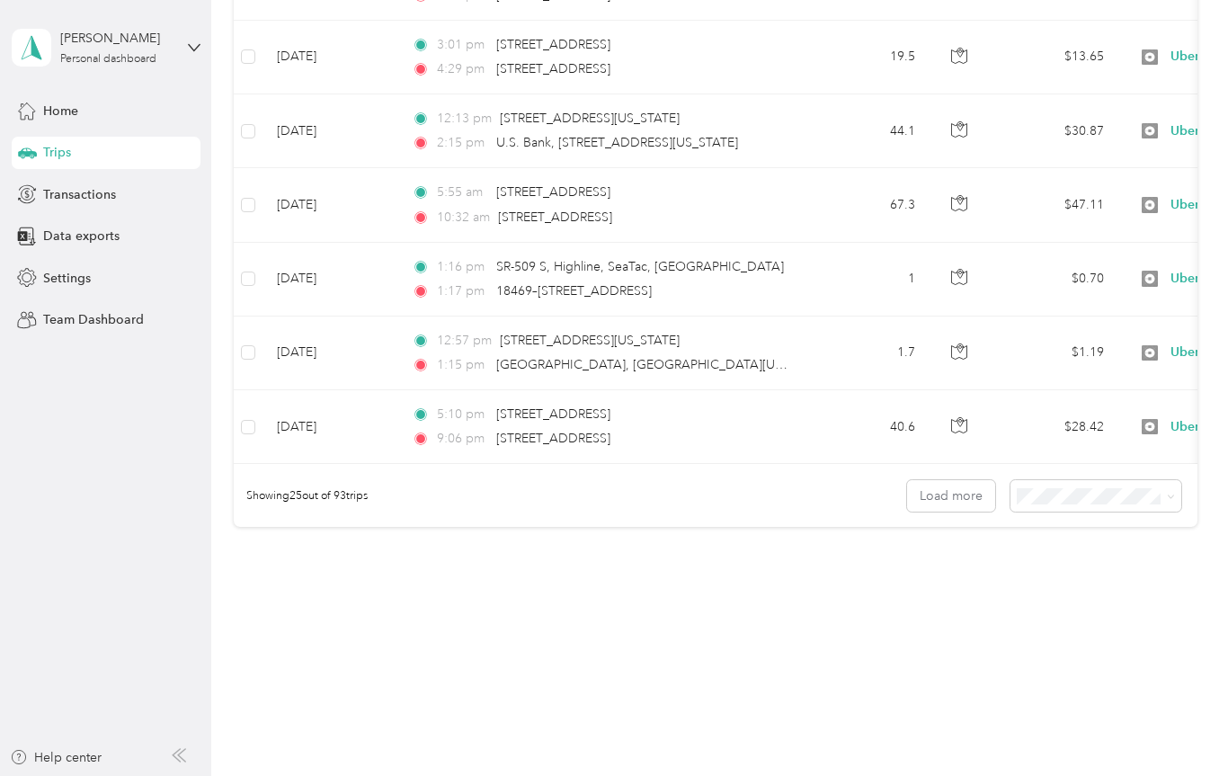
scroll to position [1687, 0]
click at [957, 503] on button "Load more" at bounding box center [951, 496] width 88 height 31
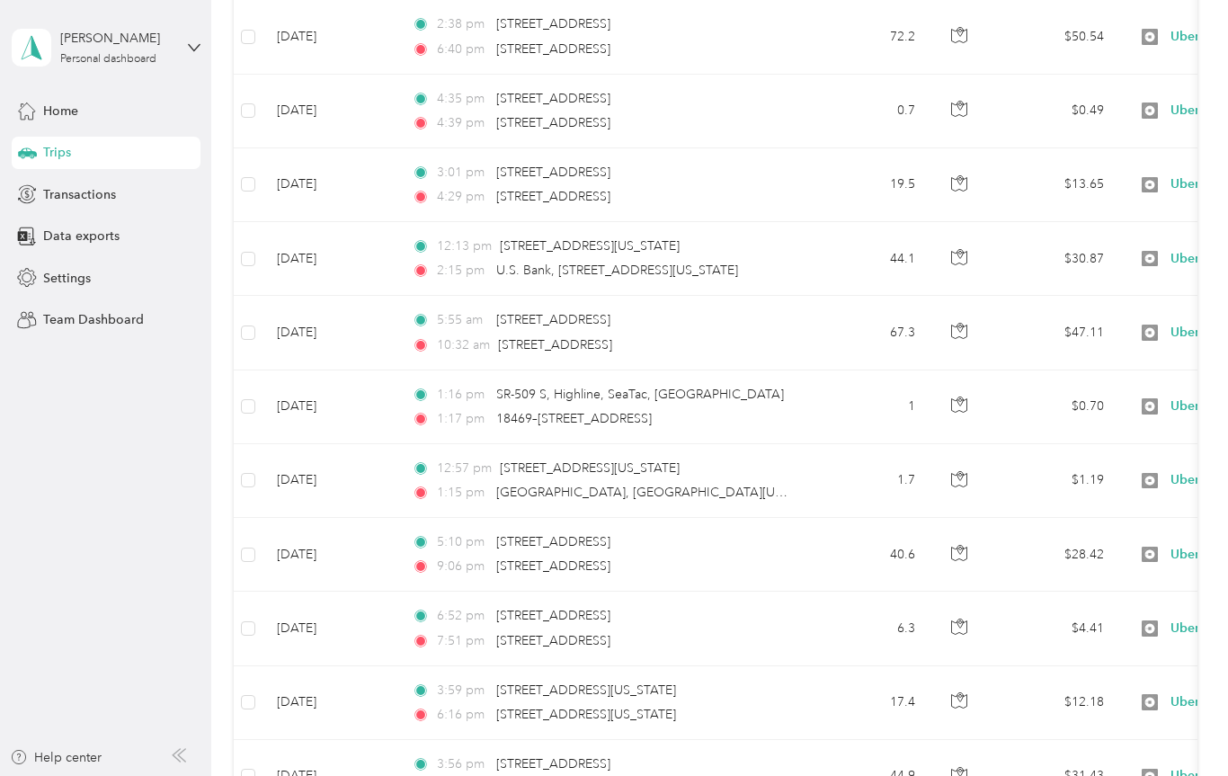
scroll to position [1559, 0]
